Goal: Information Seeking & Learning: Understand process/instructions

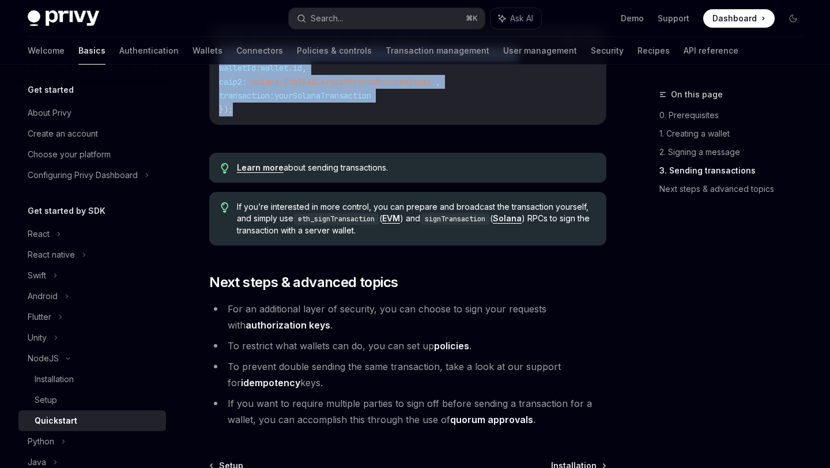
scroll to position [1199, 0]
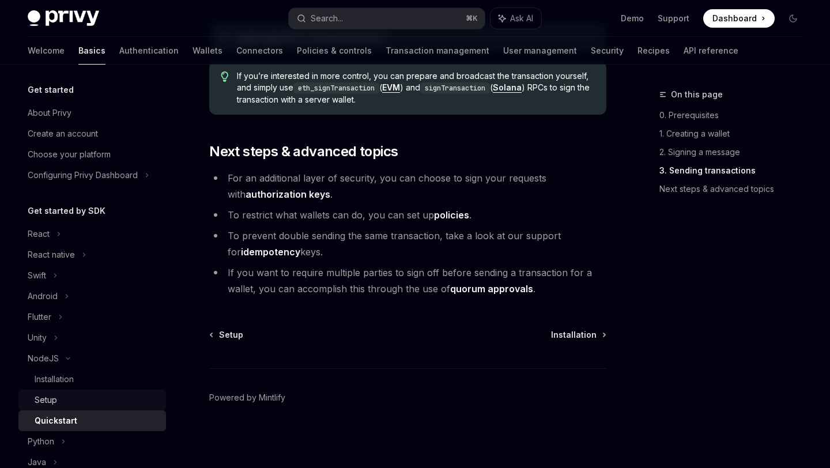
click at [114, 398] on div "Setup" at bounding box center [97, 400] width 125 height 14
type textarea "*"
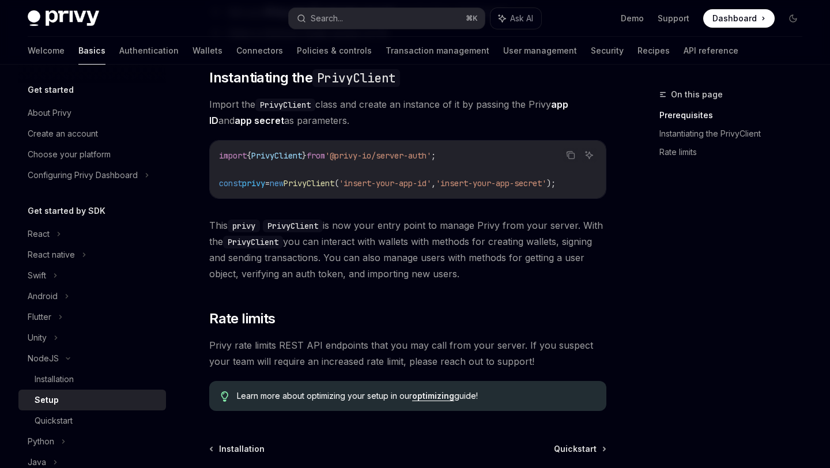
scroll to position [315, 0]
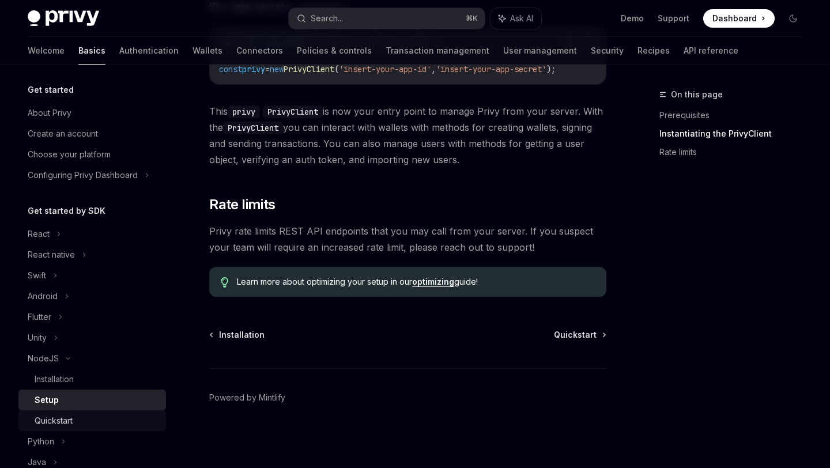
click at [86, 416] on div "Quickstart" at bounding box center [97, 421] width 125 height 14
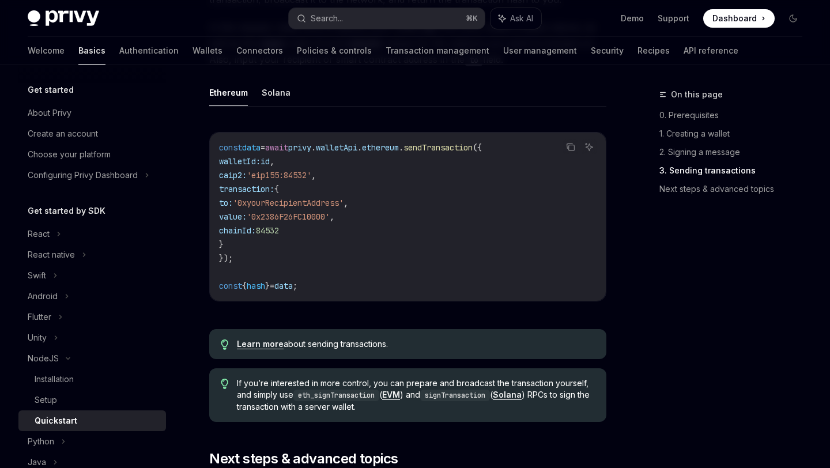
scroll to position [943, 0]
click at [273, 99] on button "Solana" at bounding box center [276, 91] width 29 height 27
type textarea "*"
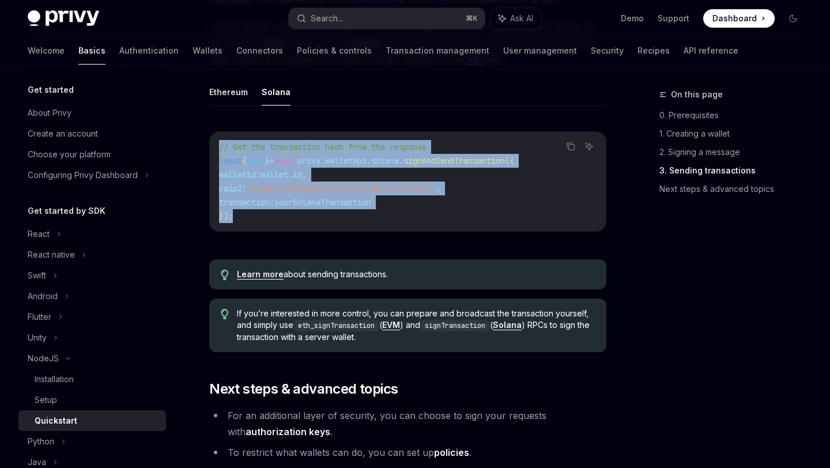
drag, startPoint x: 244, startPoint y: 221, endPoint x: 208, endPoint y: 156, distance: 74.1
copy code "// Get the transaction hash from the response const { hash } = await privy . wa…"
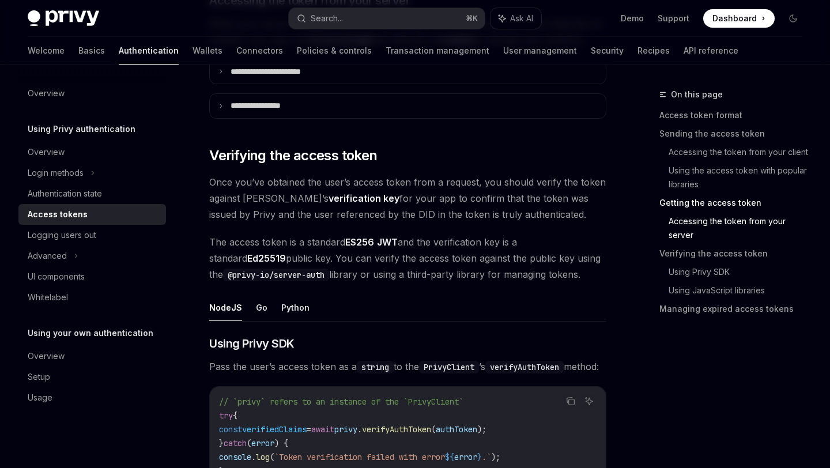
scroll to position [1588, 0]
click at [60, 259] on div "Advanced" at bounding box center [47, 256] width 39 height 14
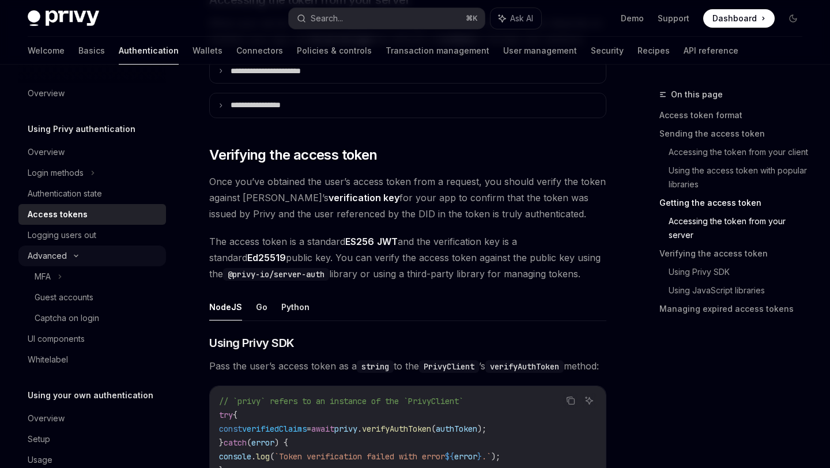
click at [67, 253] on div "Advanced" at bounding box center [92, 256] width 148 height 21
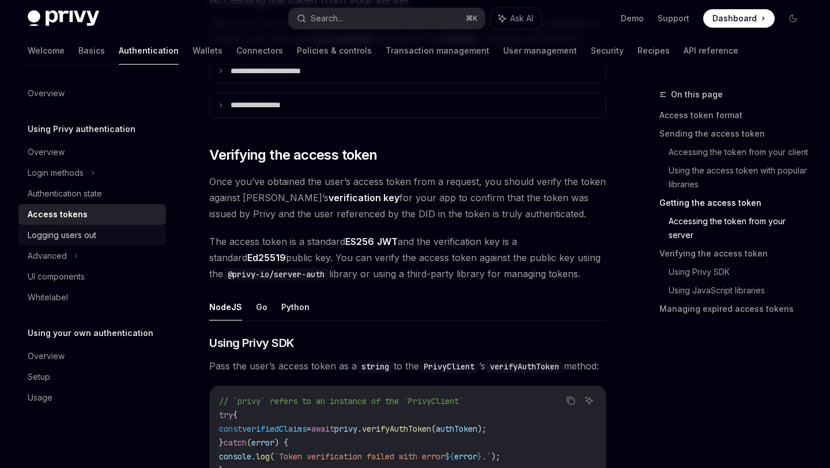
click at [72, 236] on div "Logging users out" at bounding box center [62, 235] width 69 height 14
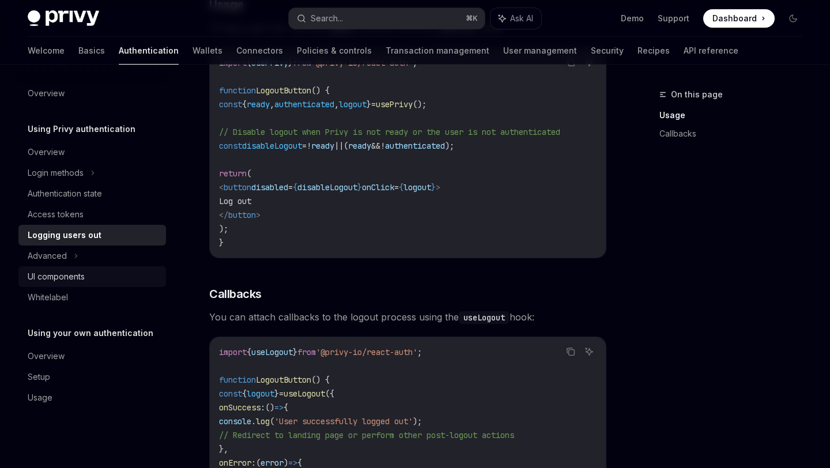
scroll to position [338, 0]
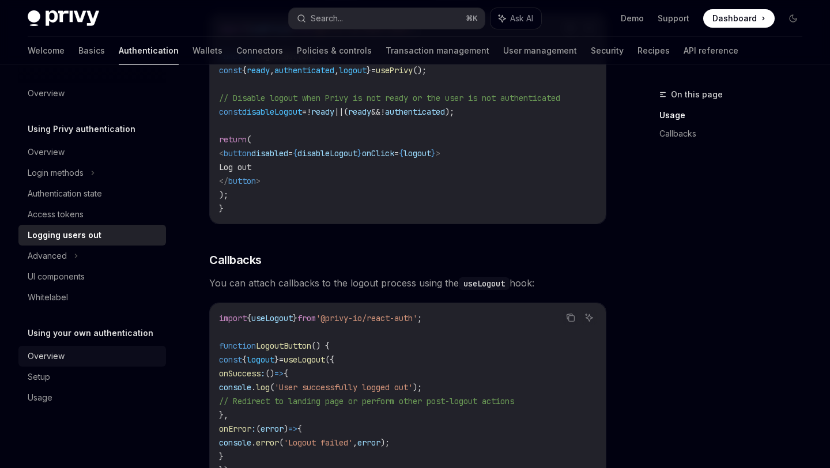
click at [66, 361] on div "Overview" at bounding box center [93, 356] width 131 height 14
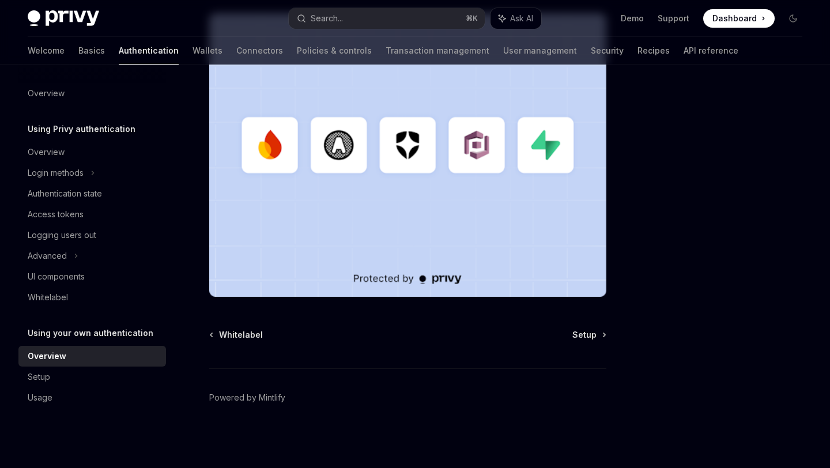
scroll to position [339, 0]
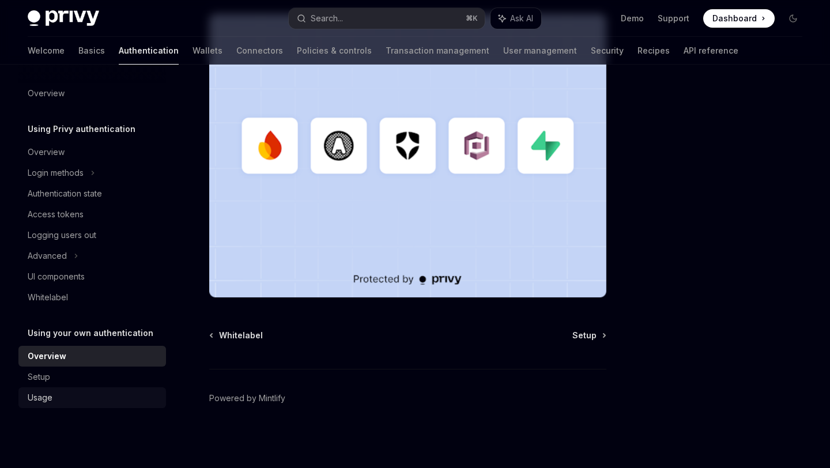
click at [93, 389] on link "Usage" at bounding box center [92, 397] width 148 height 21
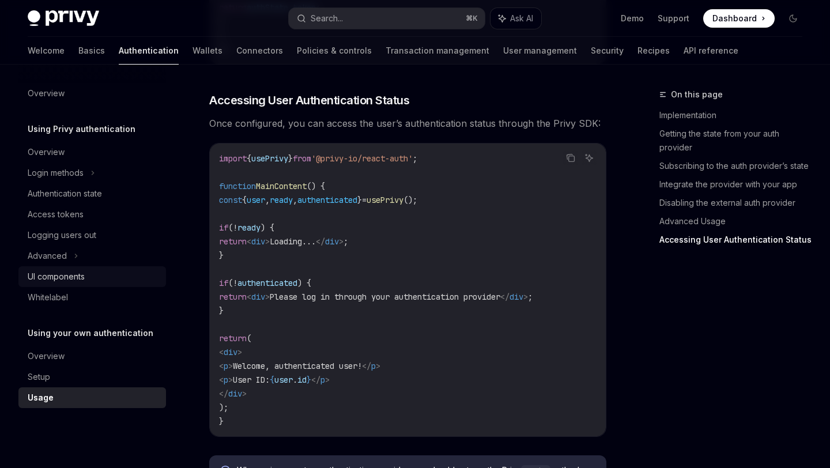
scroll to position [2276, 0]
click at [80, 220] on div "Access tokens" at bounding box center [56, 215] width 56 height 14
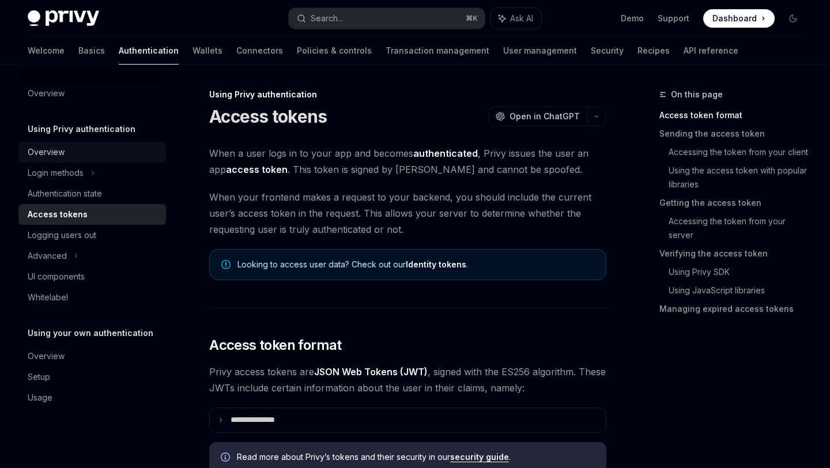
click at [95, 144] on link "Overview" at bounding box center [92, 152] width 148 height 21
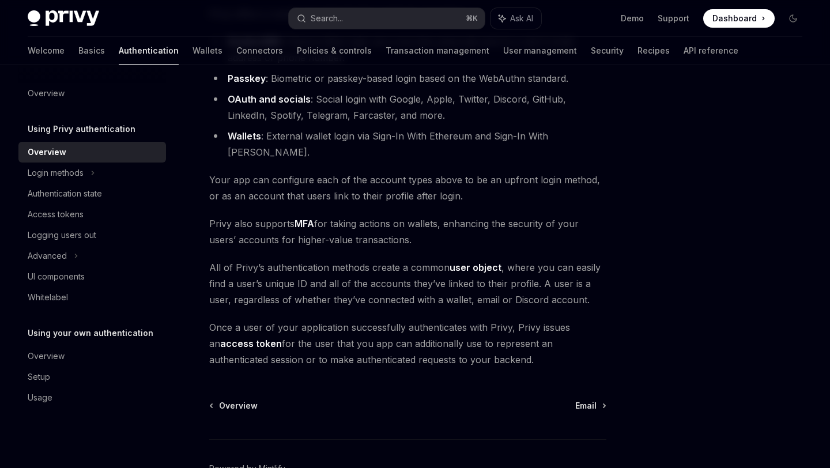
scroll to position [79, 0]
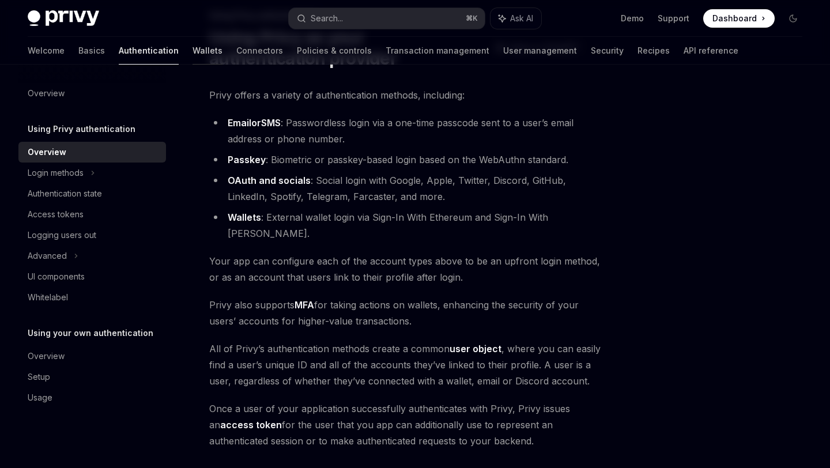
click at [193, 51] on link "Wallets" at bounding box center [208, 51] width 30 height 28
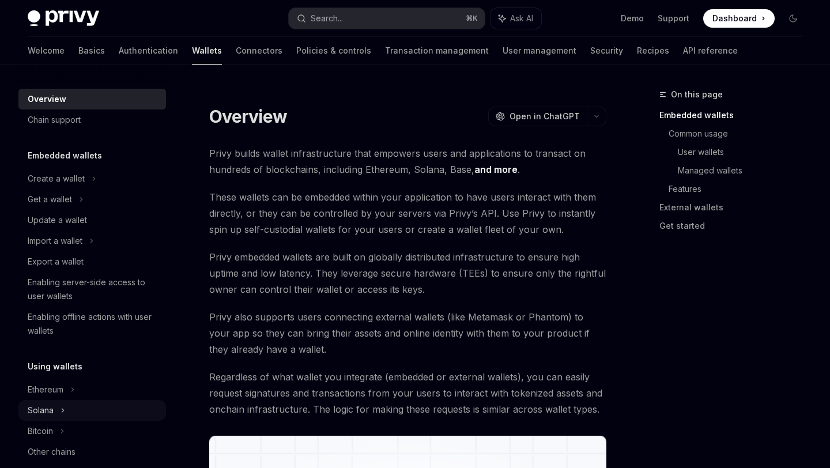
click at [66, 210] on div "Solana" at bounding box center [92, 199] width 148 height 21
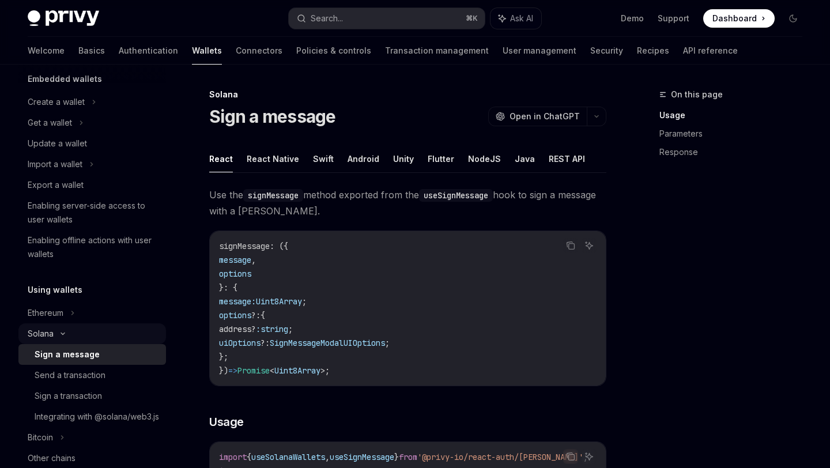
scroll to position [84, 0]
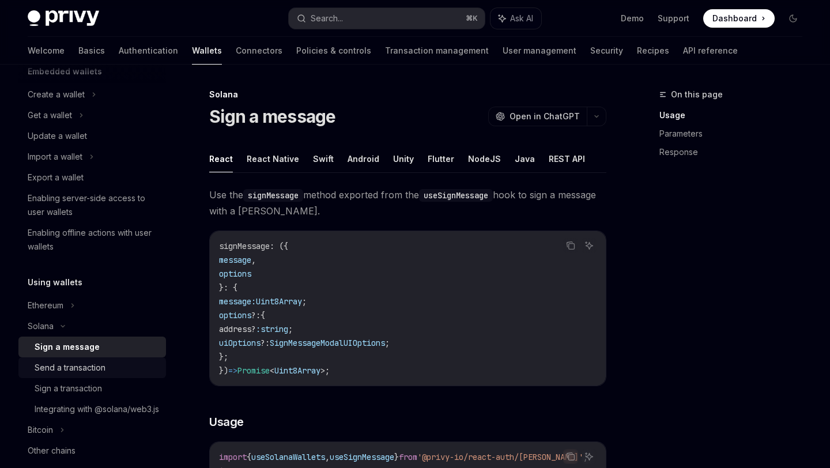
click at [80, 372] on div "Send a transaction" at bounding box center [70, 368] width 71 height 14
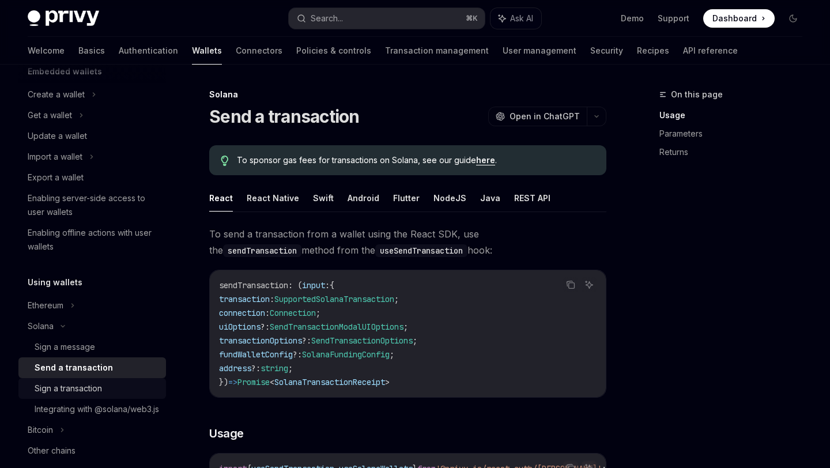
click at [77, 386] on div "Sign a transaction" at bounding box center [68, 389] width 67 height 14
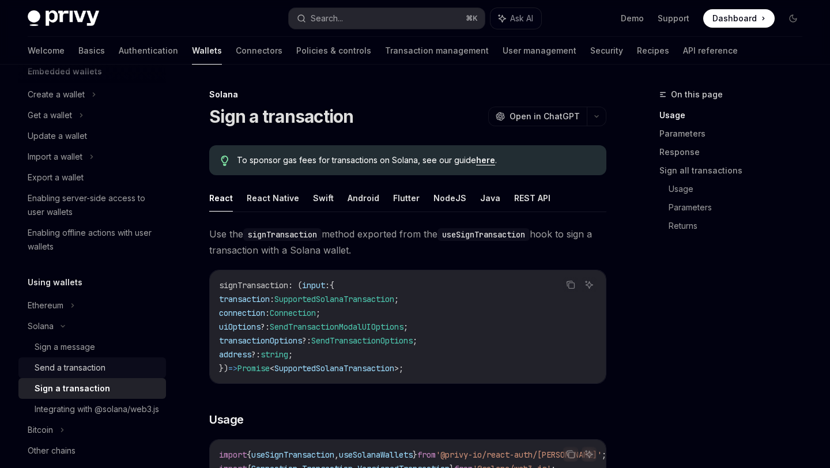
click at [77, 372] on div "Send a transaction" at bounding box center [70, 368] width 71 height 14
type textarea "*"
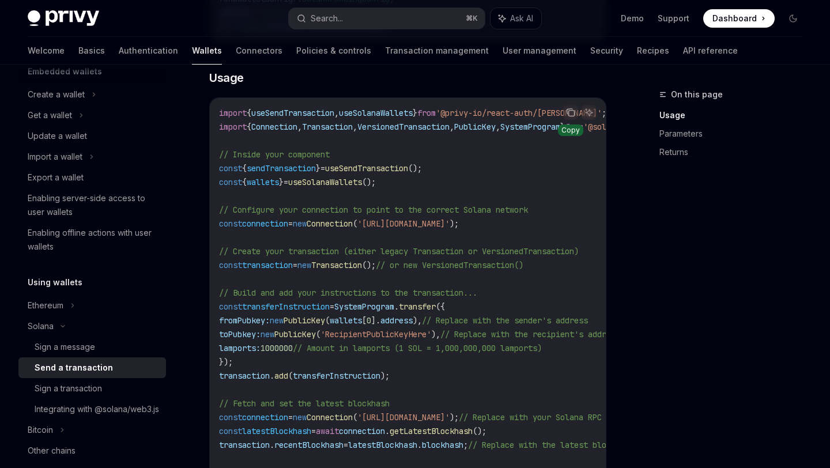
click at [567, 111] on icon "Copy the contents from the code block" at bounding box center [570, 111] width 6 height 5
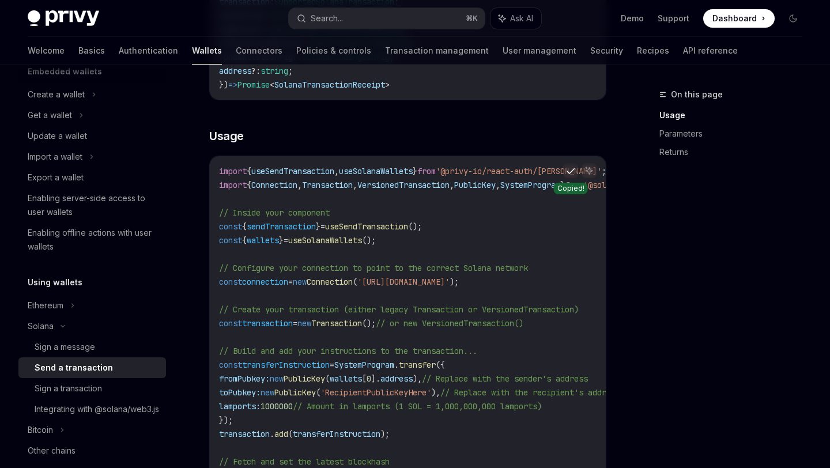
scroll to position [291, 0]
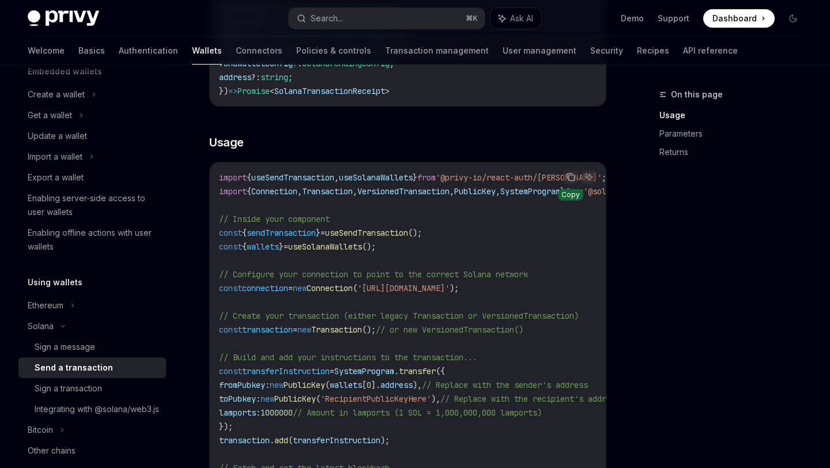
click at [333, 171] on code "import { useSendTransaction , useSolanaWallets } from '@privy-io/react-auth/sol…" at bounding box center [523, 427] width 609 height 512
drag, startPoint x: 560, startPoint y: 289, endPoint x: 389, endPoint y: 291, distance: 171.8
click at [389, 291] on span "'https://api.mainnet-beta.solana.com'" at bounding box center [403, 288] width 92 height 10
copy span "https://api.mainnet-beta.solana.com"
